Goal: Find contact information: Find contact information

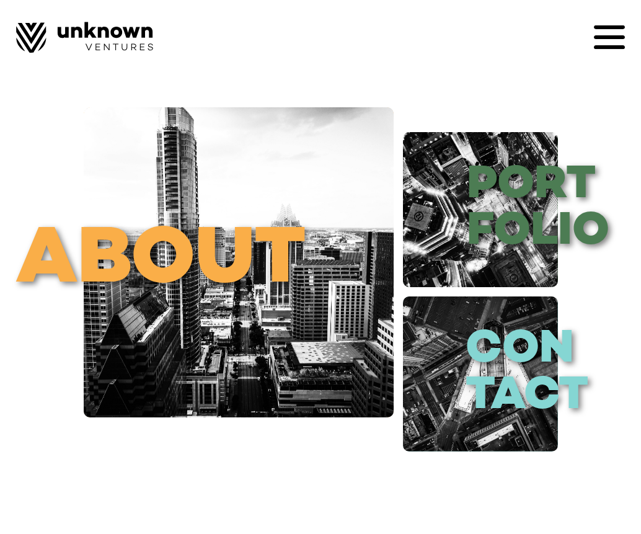
click at [597, 37] on icon at bounding box center [609, 37] width 31 height 4
click at [618, 31] on icon at bounding box center [609, 37] width 31 height 31
click at [600, 38] on icon at bounding box center [609, 37] width 31 height 4
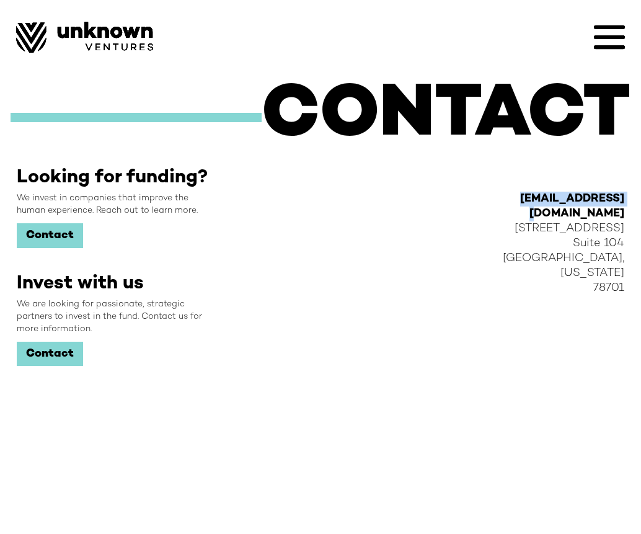
drag, startPoint x: 520, startPoint y: 198, endPoint x: 635, endPoint y: 202, distance: 115.4
click at [635, 202] on div "hello@unknown.vc 201 E 5th Street Suite 104 Austin, Texas 78701" at bounding box center [567, 322] width 140 height 311
copy strong "[EMAIL_ADDRESS][DOMAIN_NAME]"
